Goal: Task Accomplishment & Management: Use online tool/utility

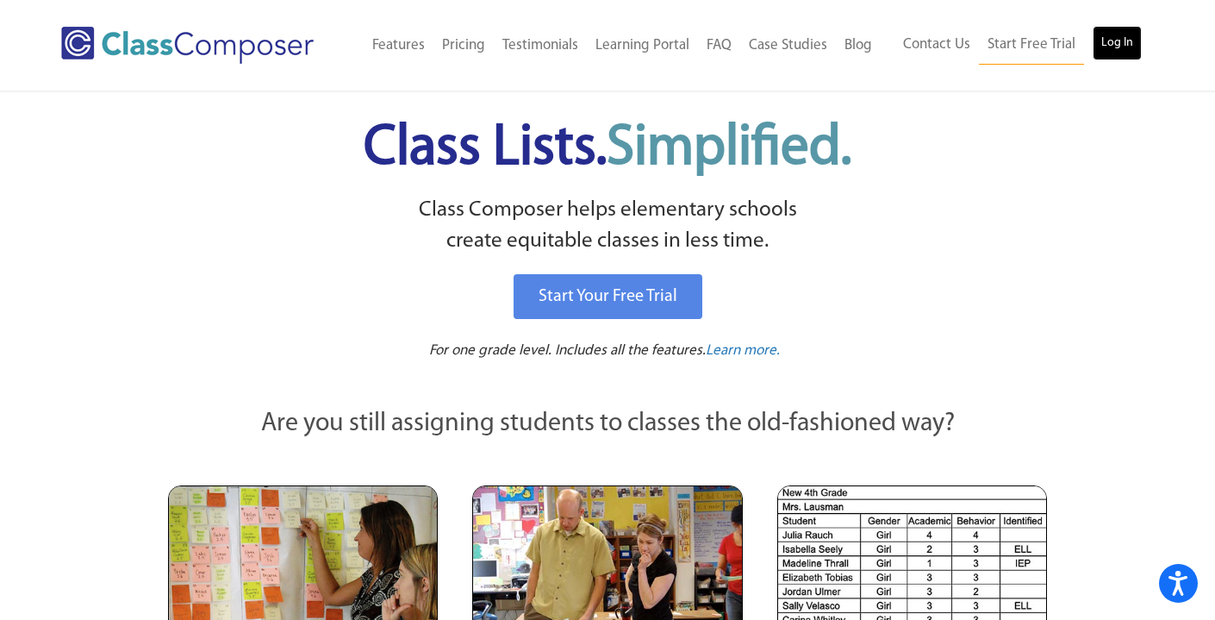
click at [1132, 33] on link "Log In" at bounding box center [1117, 43] width 49 height 34
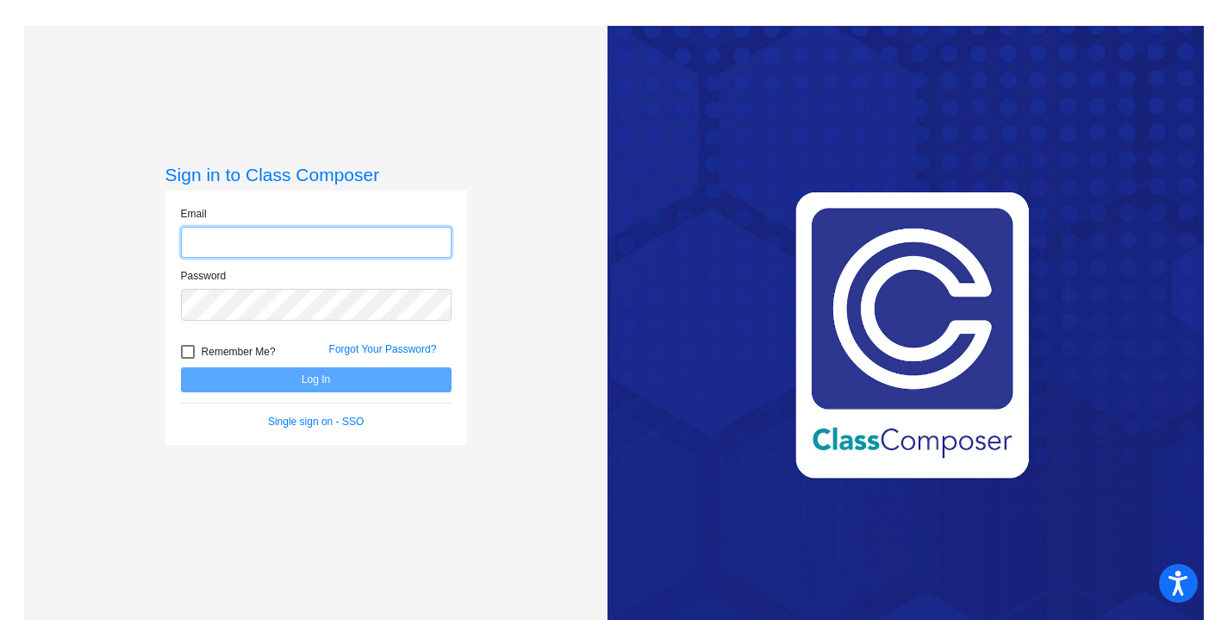
type input "[EMAIL_ADDRESS][DOMAIN_NAME]"
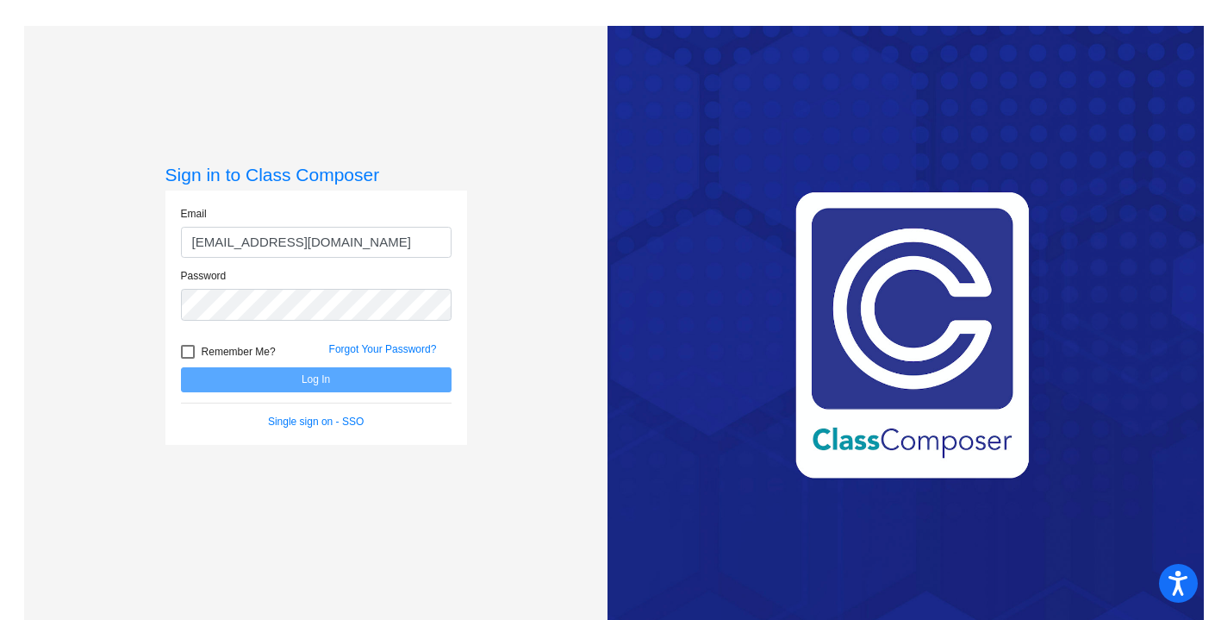
click at [181, 349] on div at bounding box center [188, 352] width 14 height 14
click at [187, 358] on input "Remember Me?" at bounding box center [187, 358] width 1 height 1
checkbox input "true"
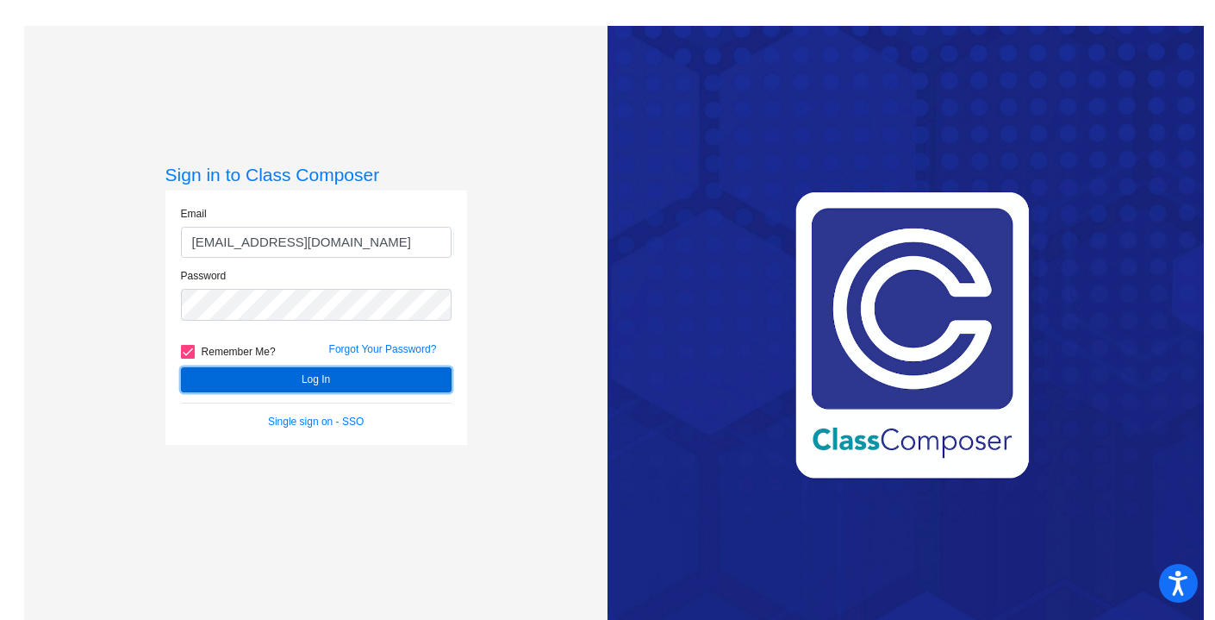
click at [282, 376] on button "Log In" at bounding box center [316, 379] width 271 height 25
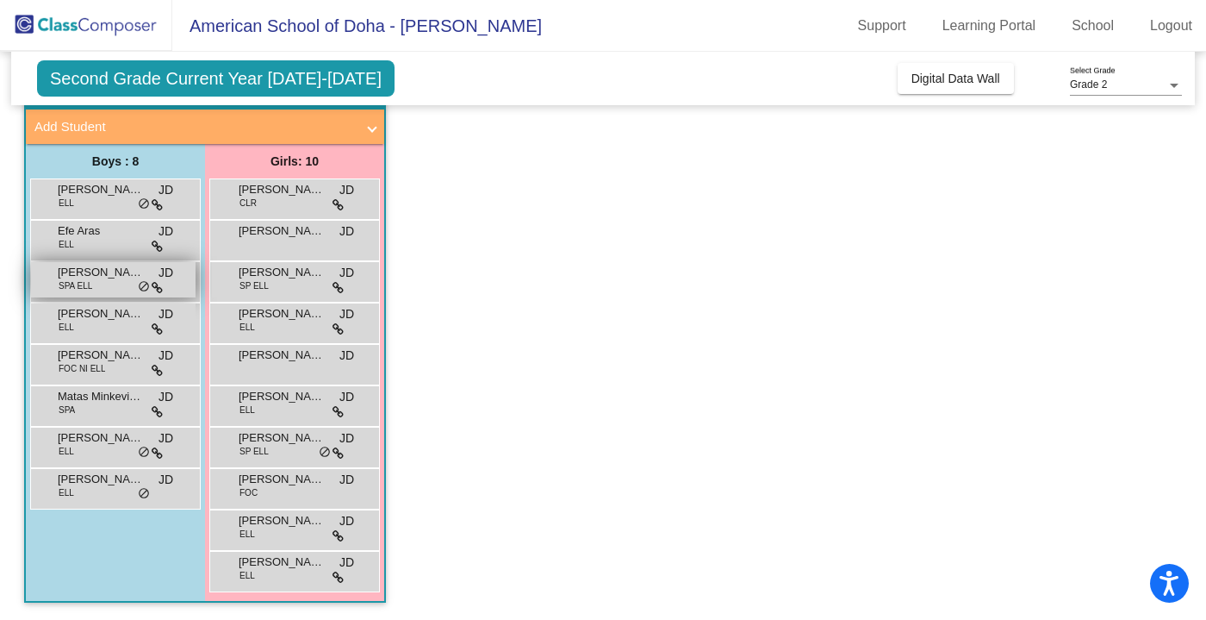
click at [87, 281] on span "SPA ELL" at bounding box center [76, 285] width 34 height 13
click at [568, 385] on app-classroom "Class 4 picture_as_pdf [PERSON_NAME] Add Student First Name Last Name Student I…" at bounding box center [603, 342] width 1158 height 553
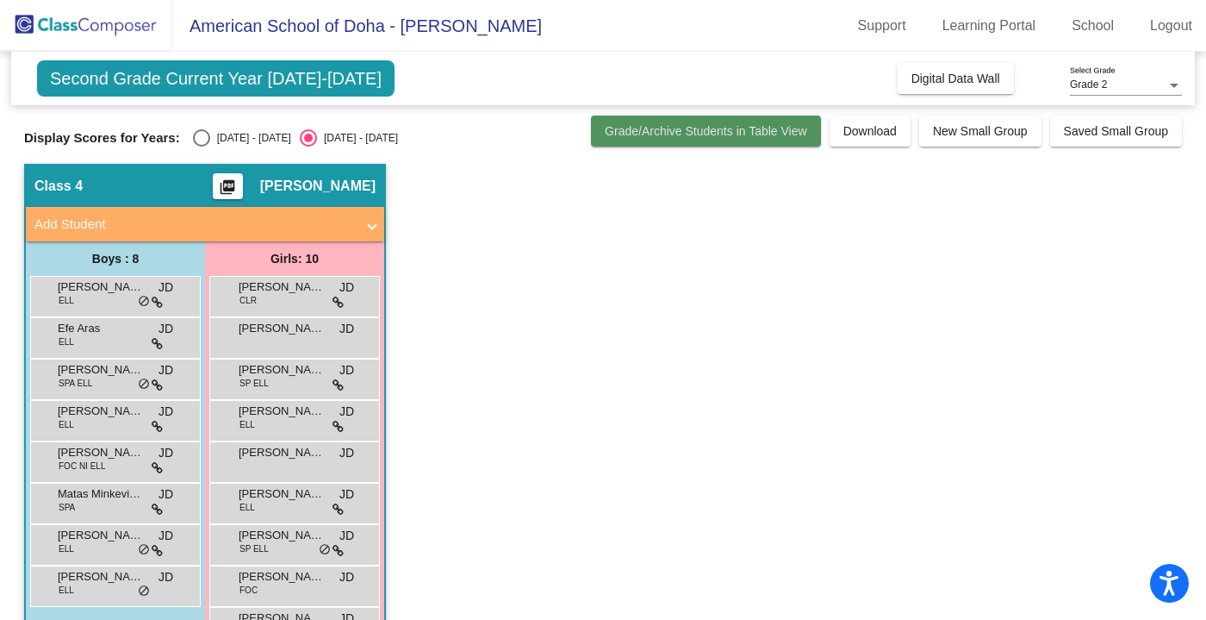
click at [665, 128] on span "Grade/Archive Students in Table View" at bounding box center [706, 131] width 202 height 14
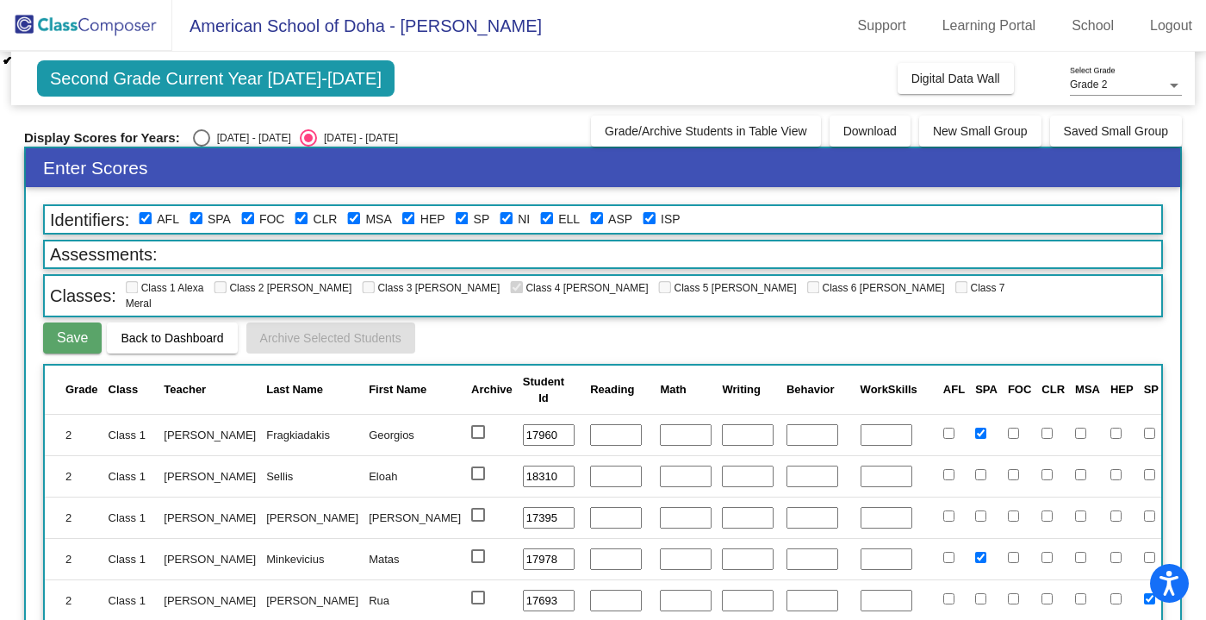
click at [807, 290] on span "Class 6 Felicia" at bounding box center [876, 288] width 138 height 12
